Goal: Find specific page/section: Find specific page/section

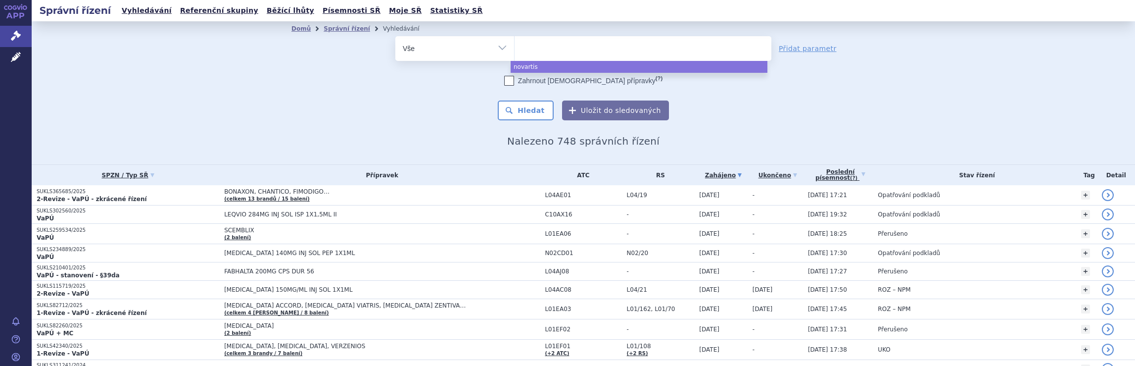
select select
type input "ja"
type input "jan"
type input "janss"
type input "jansse"
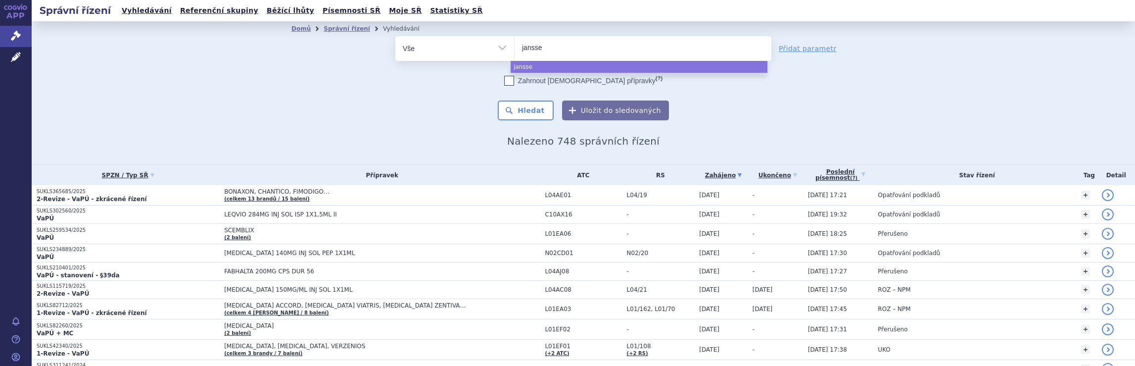
type input "[PERSON_NAME]"
select select "[PERSON_NAME]"
click at [525, 110] on button "Hledat" at bounding box center [526, 110] width 56 height 20
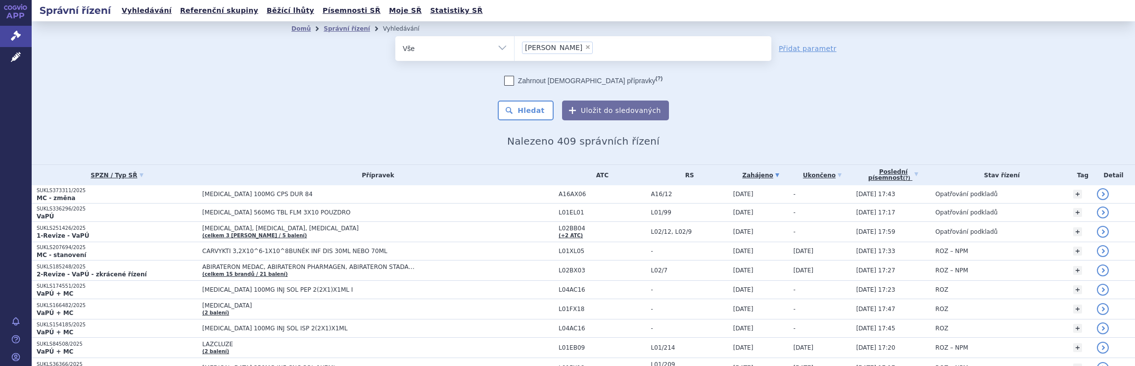
scroll to position [739, 0]
